Goal: Task Accomplishment & Management: Manage account settings

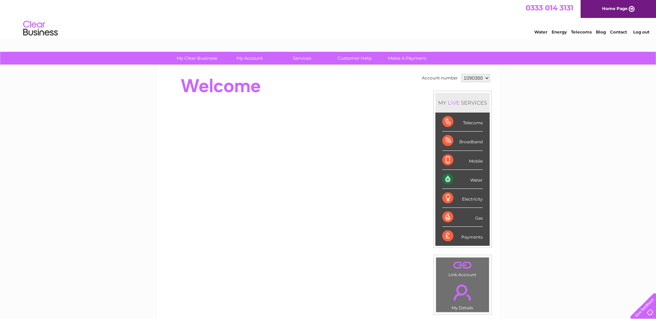
click at [637, 32] on link "Log out" at bounding box center [641, 31] width 16 height 5
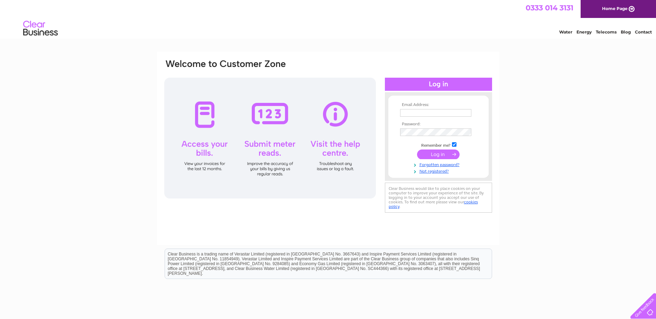
type input "business.property@fife.gov.uk"
click at [443, 155] on input "submit" at bounding box center [438, 155] width 43 height 10
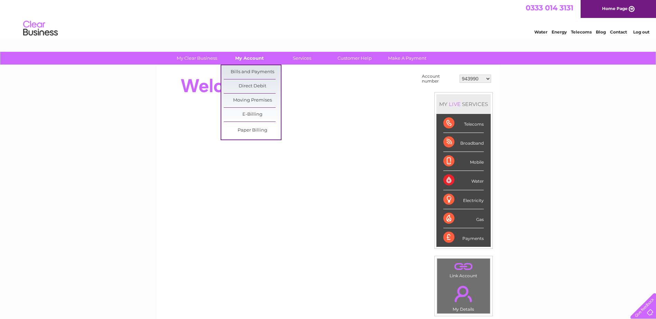
click at [251, 62] on link "My Account" at bounding box center [249, 58] width 57 height 13
click at [252, 72] on link "Bills and Payments" at bounding box center [252, 72] width 57 height 14
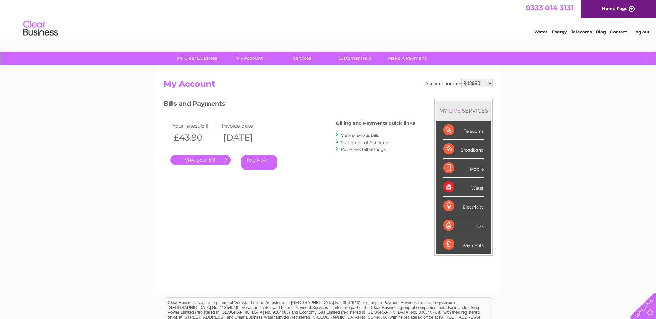
drag, startPoint x: 486, startPoint y: 82, endPoint x: 487, endPoint y: 88, distance: 5.7
click at [486, 82] on select "943990 997180 1100436 1136008 1145621 3025650 30264716 30265126 30274253 302771…" at bounding box center [476, 83] width 31 height 8
select select "30322424"
click at [461, 79] on select "943990 997180 1100436 1136008 1145621 3025650 30264716 30265126 30274253 302771…" at bounding box center [476, 83] width 31 height 8
click at [374, 134] on link "View previous bills" at bounding box center [360, 135] width 38 height 5
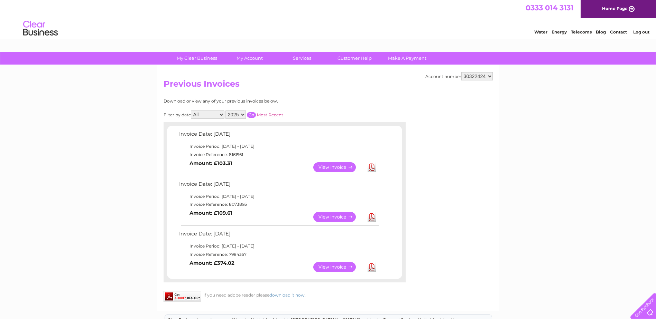
click at [370, 218] on link "Download" at bounding box center [371, 217] width 9 height 10
